Goal: Task Accomplishment & Management: Use online tool/utility

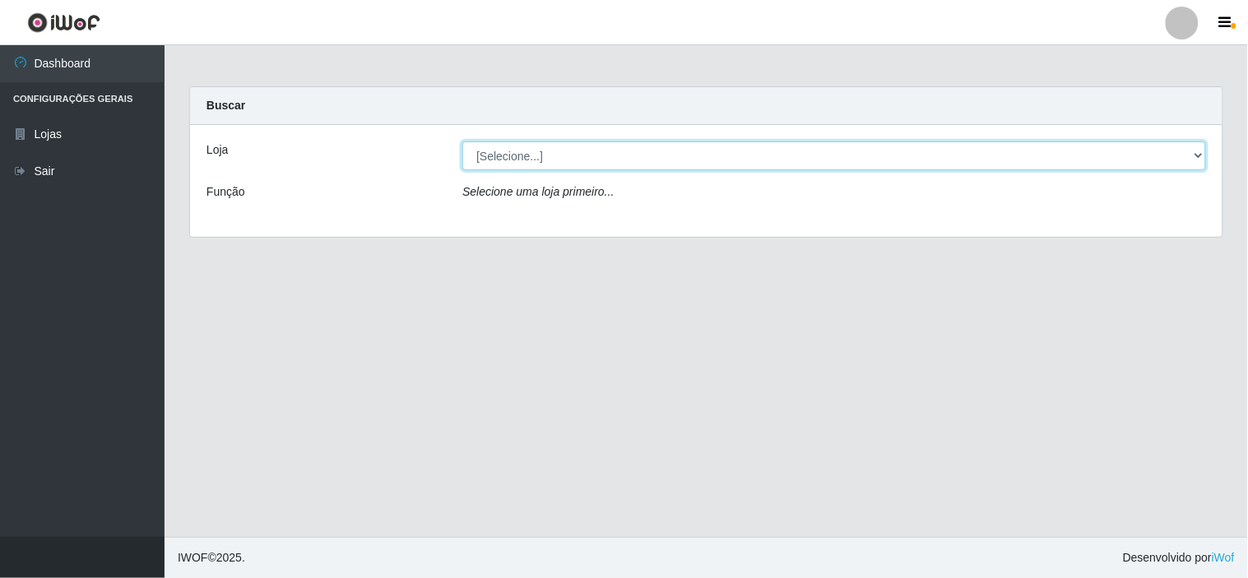
click at [982, 158] on select "[Selecione...] Rede Compras Supermercados - LOJA 6" at bounding box center [833, 155] width 743 height 29
select select "398"
click at [462, 141] on select "[Selecione...] Rede Compras Supermercados - LOJA 6" at bounding box center [833, 155] width 743 height 29
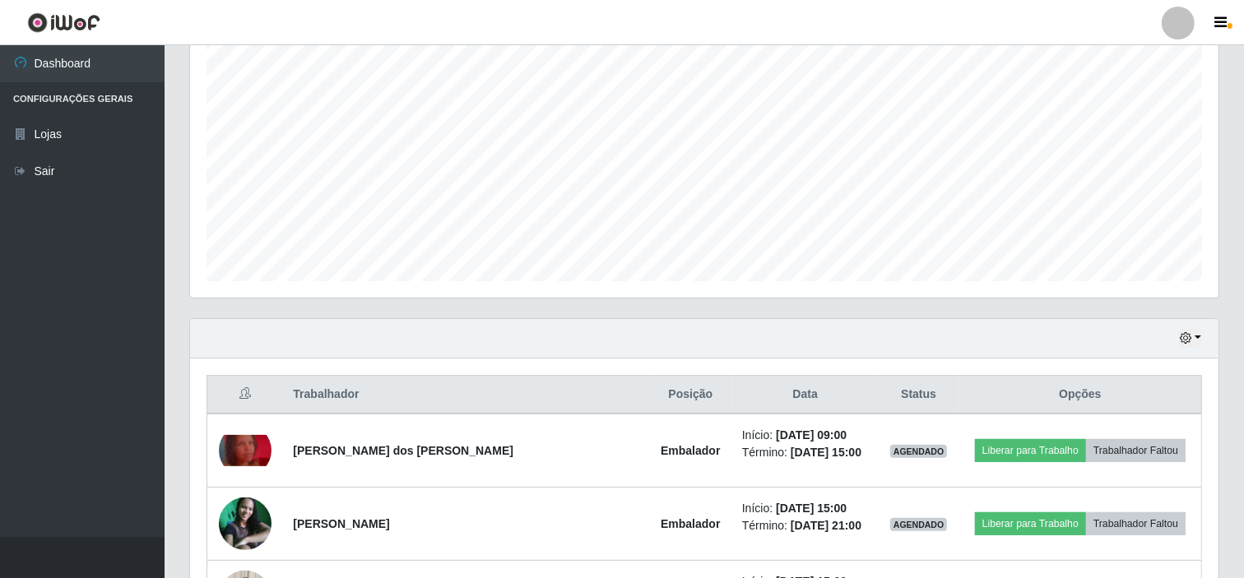
scroll to position [441, 0]
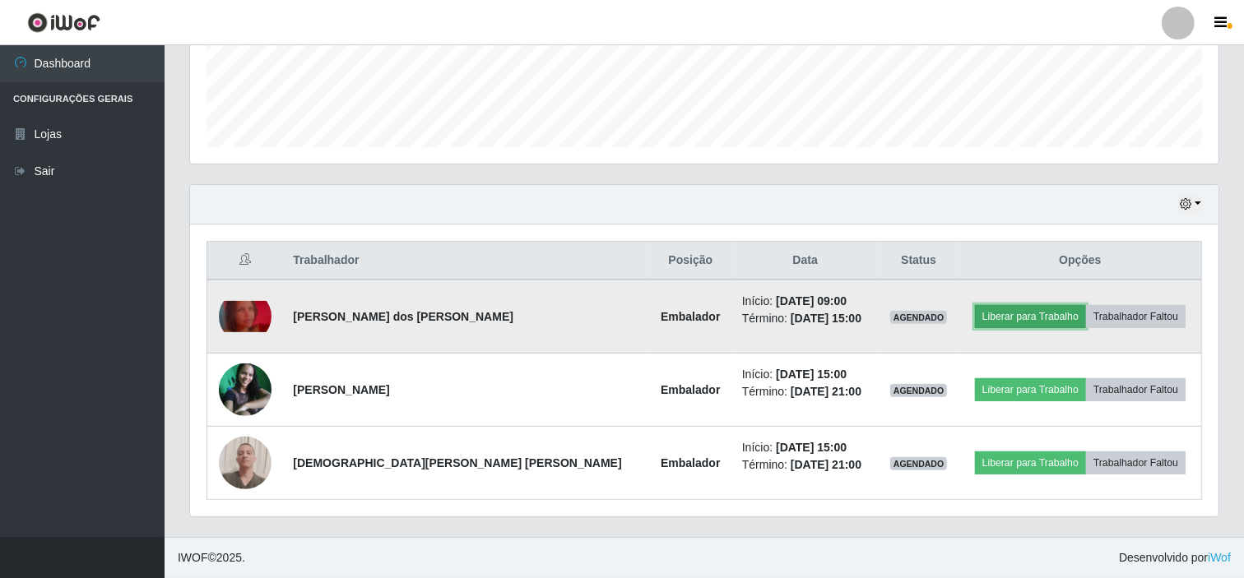
click at [975, 317] on button "Liberar para Trabalho" at bounding box center [1030, 316] width 111 height 23
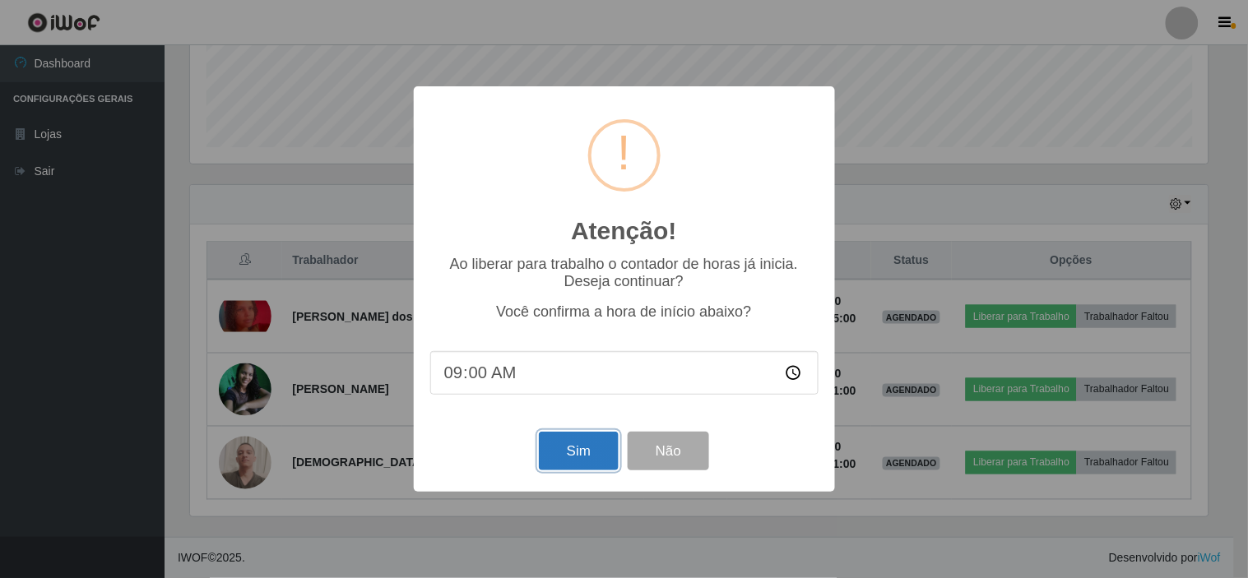
click at [566, 454] on button "Sim" at bounding box center [579, 451] width 80 height 39
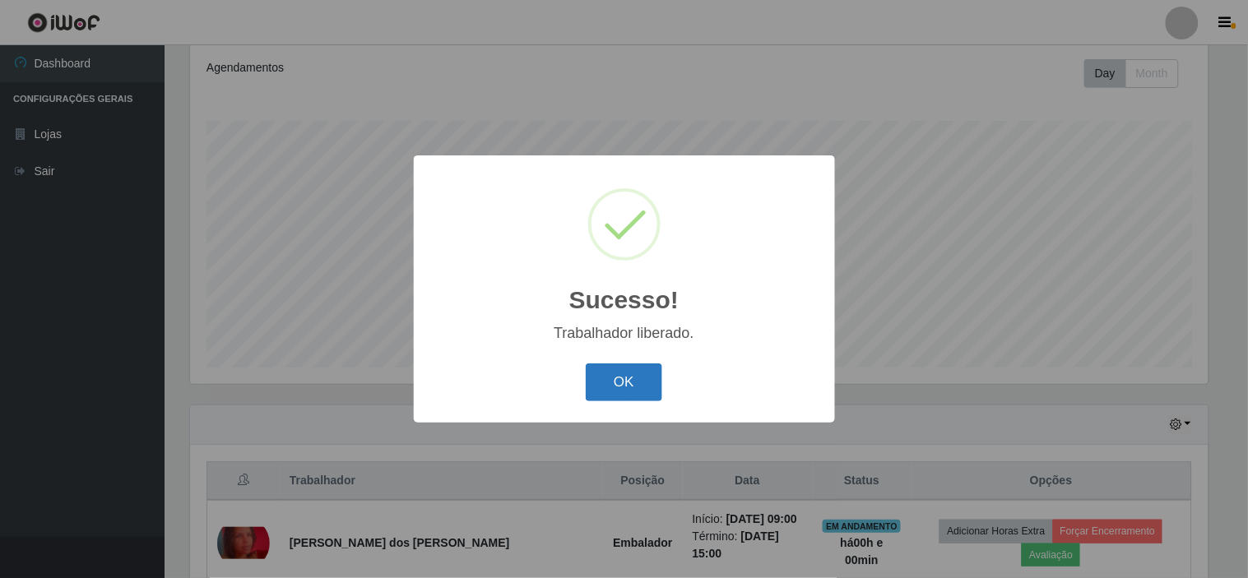
click at [637, 376] on button "OK" at bounding box center [624, 383] width 76 height 39
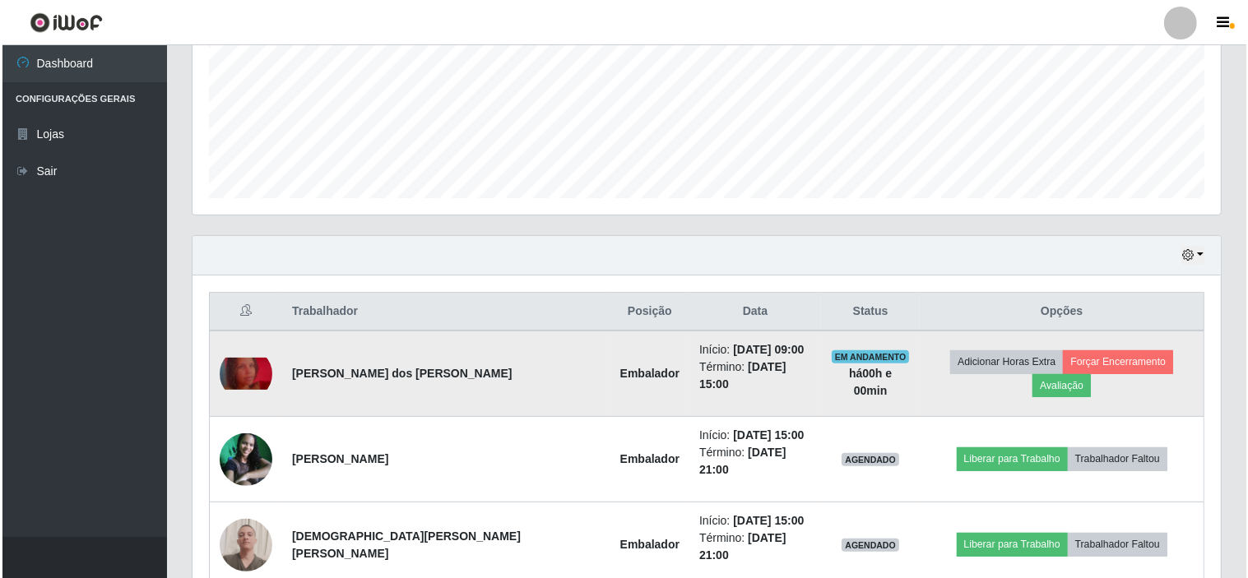
scroll to position [404, 0]
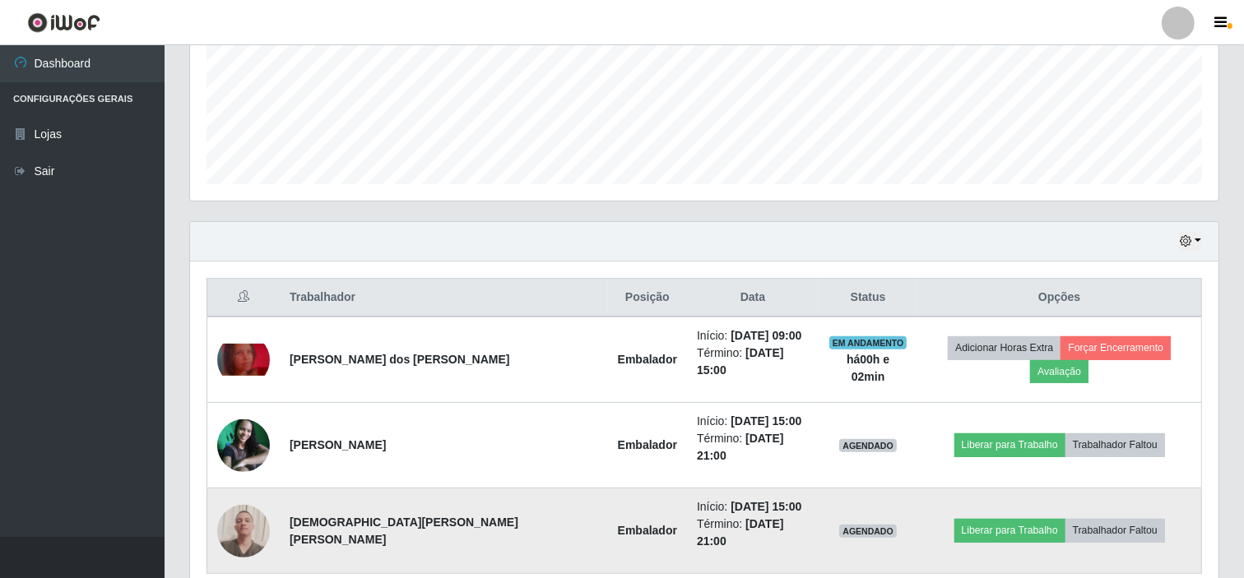
click at [247, 495] on img at bounding box center [243, 530] width 53 height 71
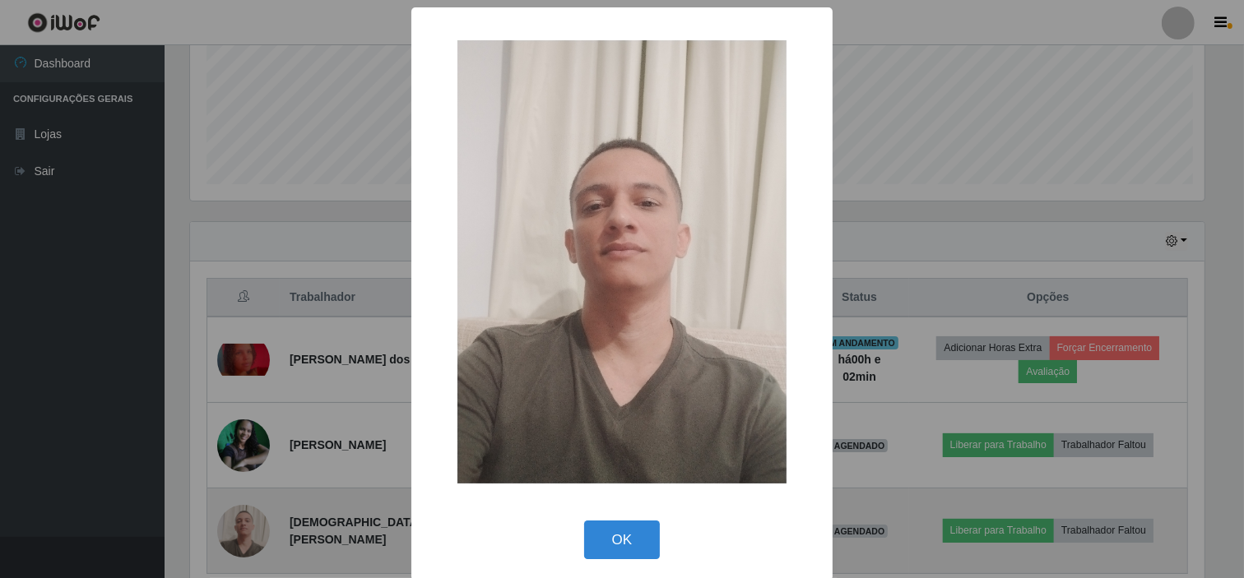
scroll to position [340, 1017]
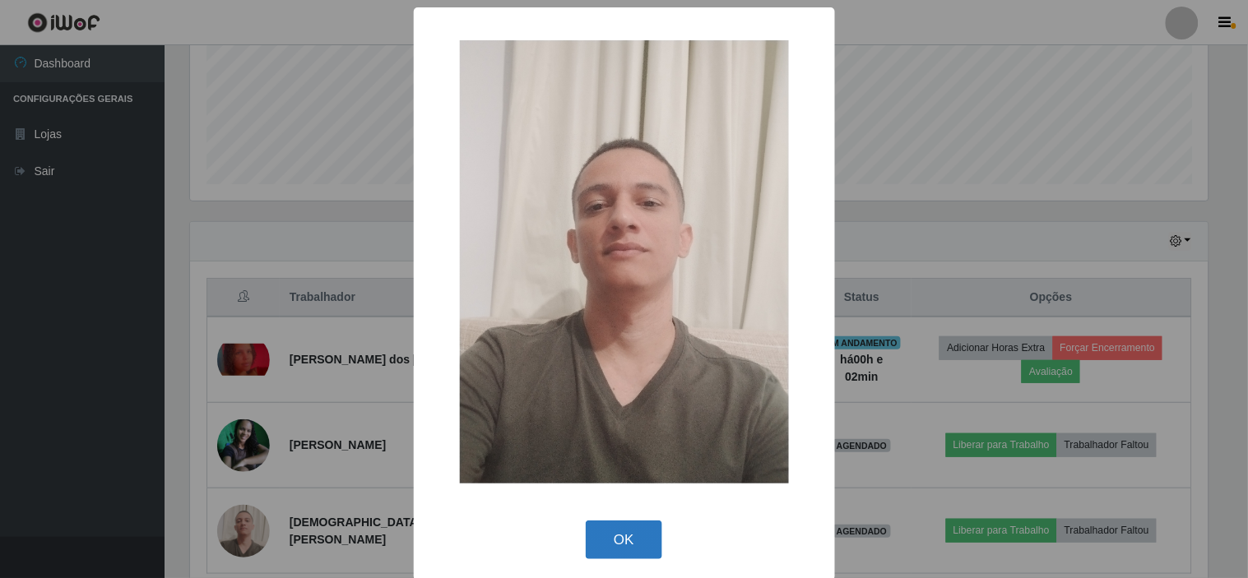
click at [614, 549] on button "OK" at bounding box center [624, 540] width 76 height 39
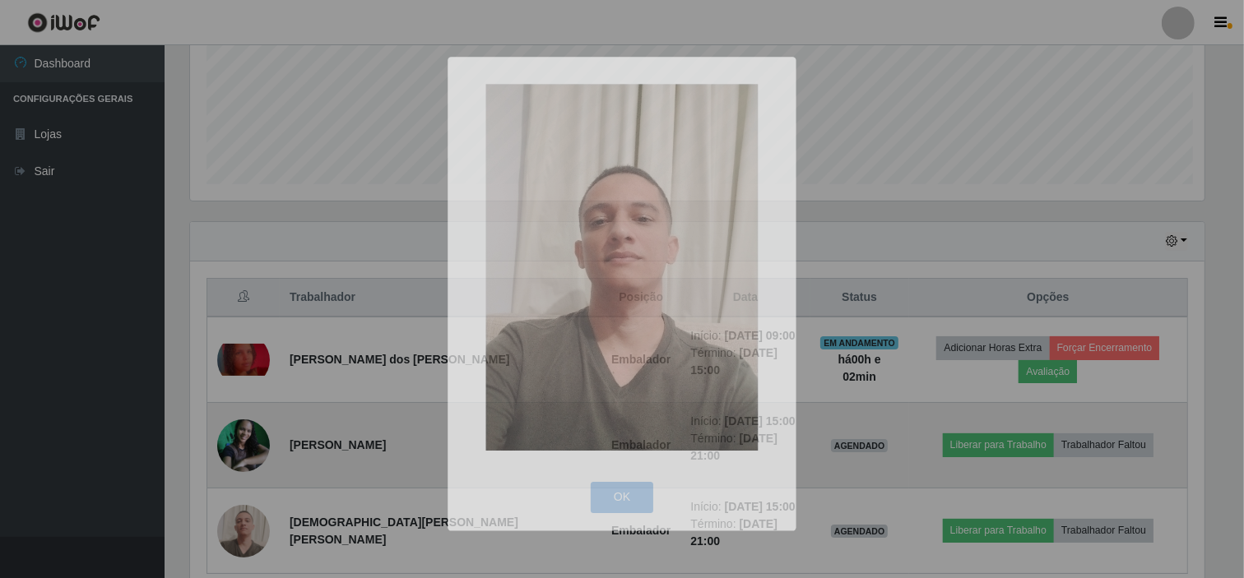
scroll to position [340, 1028]
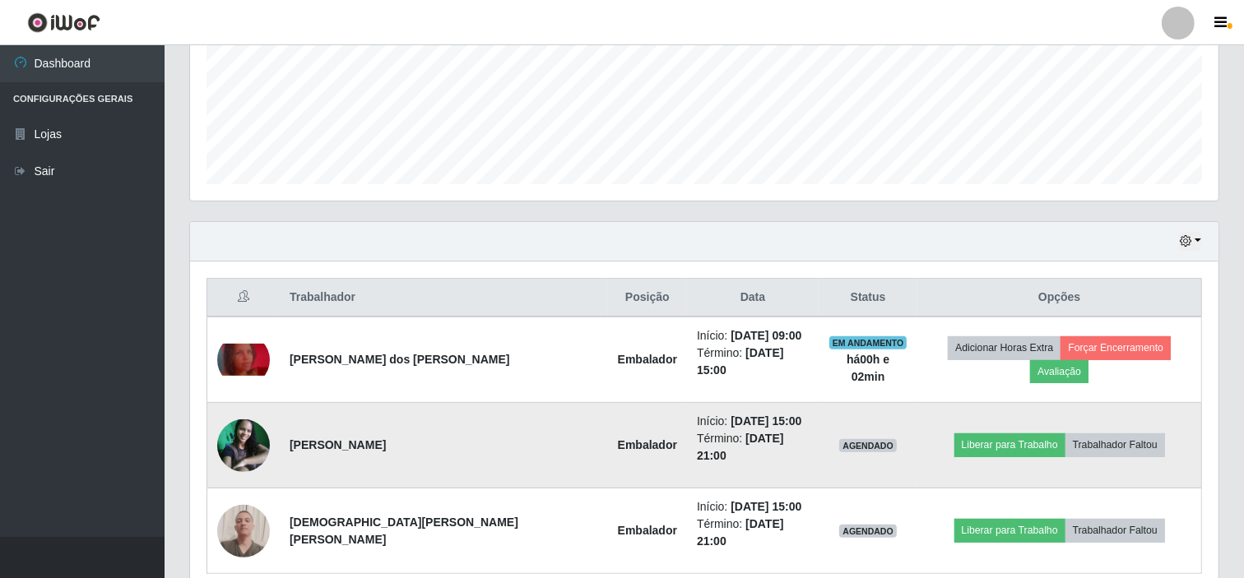
click at [245, 428] on img at bounding box center [243, 445] width 53 height 53
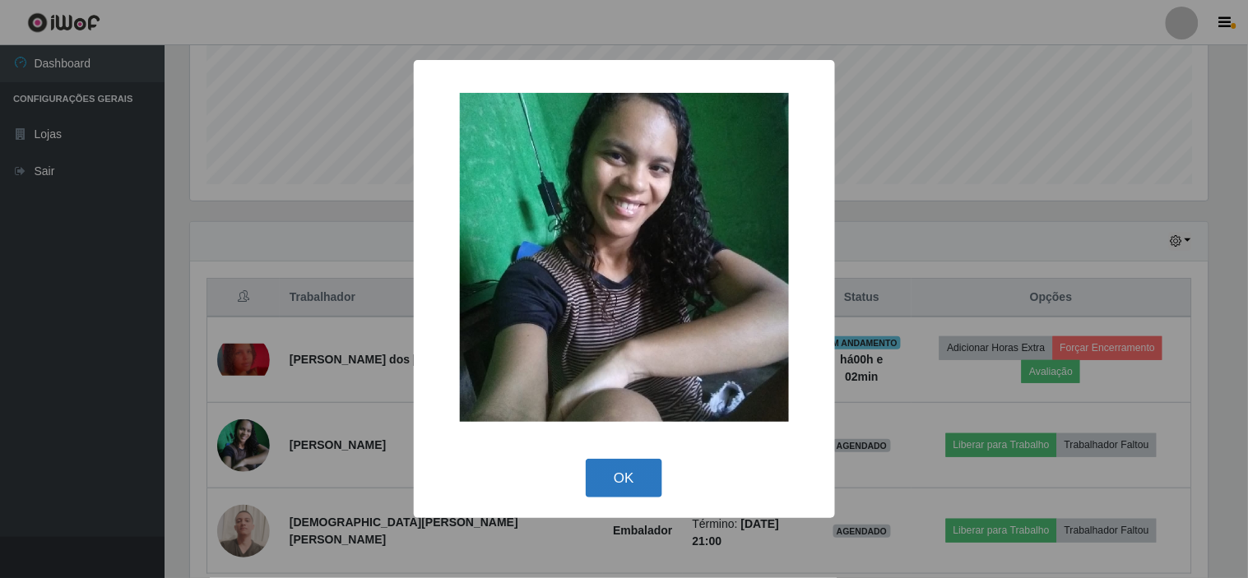
click at [605, 473] on button "OK" at bounding box center [624, 478] width 76 height 39
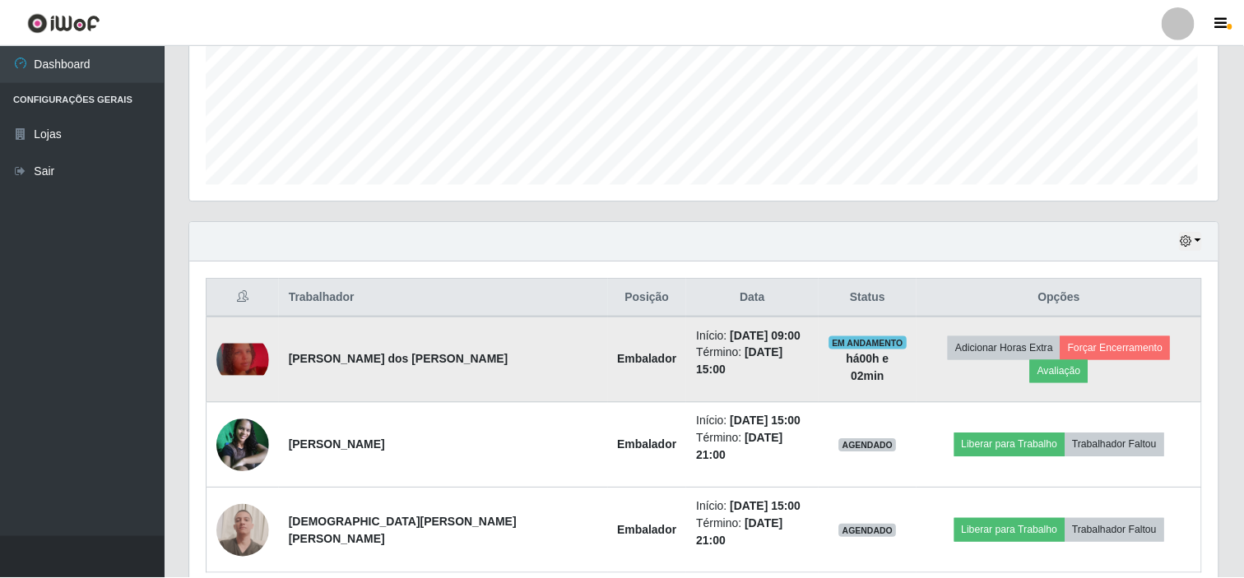
scroll to position [340, 1028]
